Goal: Task Accomplishment & Management: Complete application form

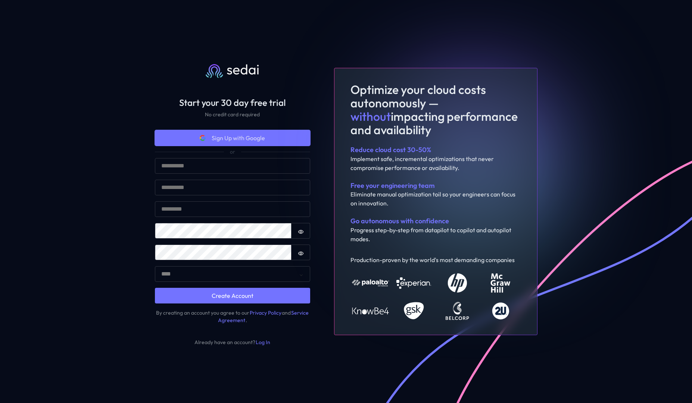
click at [262, 139] on span "Sign Up with Google" at bounding box center [238, 138] width 53 height 9
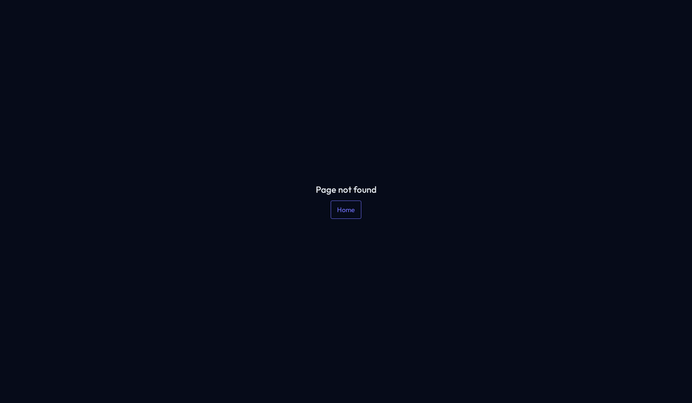
click at [48, 238] on div "Page not found Home" at bounding box center [346, 201] width 692 height 403
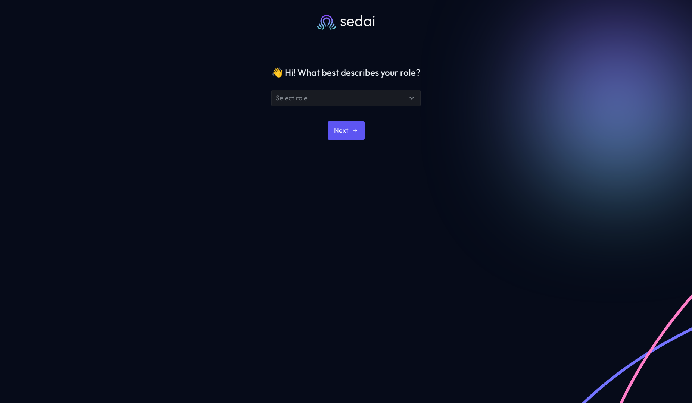
click at [373, 98] on div "Select role" at bounding box center [341, 98] width 131 height 9
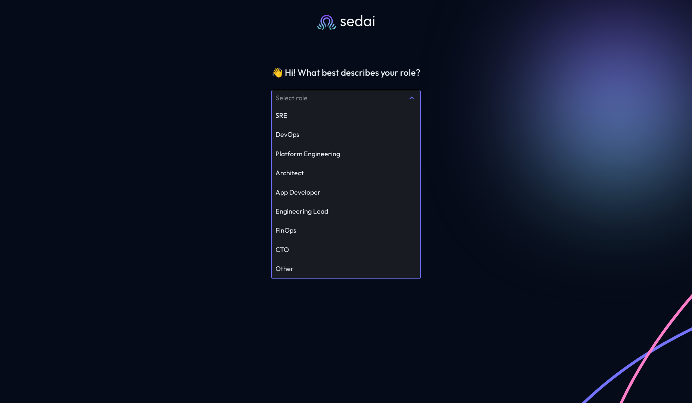
click at [460, 134] on div "👋 Hi ! What best describes your role? Select role SRE DevOps Platform Engineeri…" at bounding box center [346, 201] width 692 height 403
